Goal: Navigation & Orientation: Find specific page/section

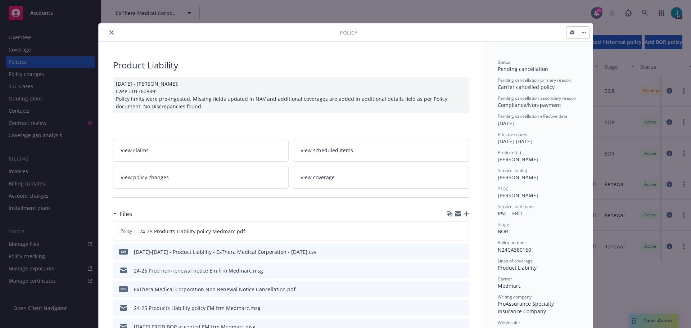
click at [110, 35] on button "close" at bounding box center [111, 32] width 9 height 9
